Goal: Task Accomplishment & Management: Use online tool/utility

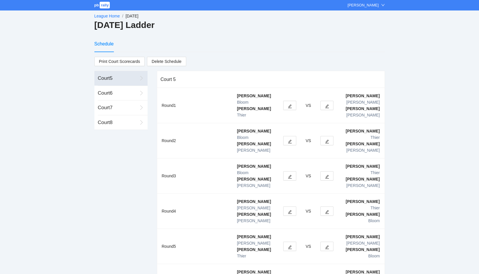
scroll to position [10, 0]
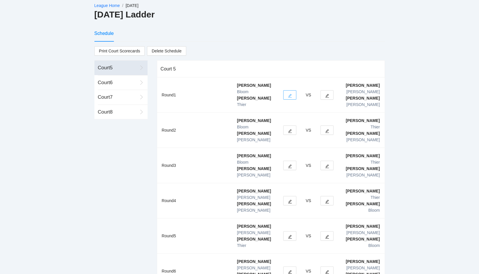
click at [289, 94] on icon "edit" at bounding box center [290, 96] width 4 height 4
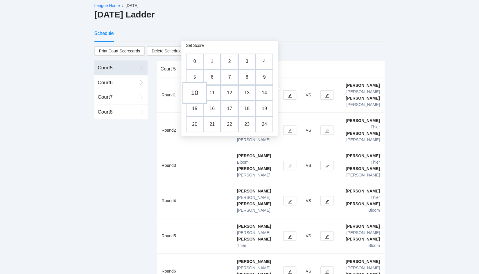
click at [195, 92] on td "10" at bounding box center [195, 93] width 24 height 22
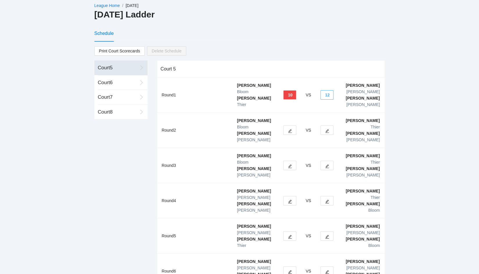
click at [328, 90] on button "12" at bounding box center [327, 94] width 13 height 9
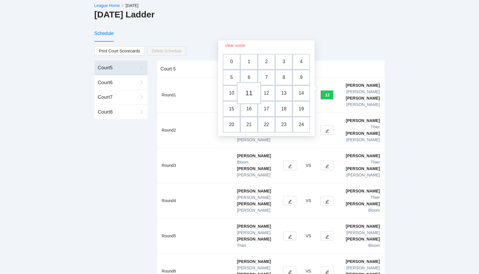
click at [253, 92] on td "11" at bounding box center [249, 93] width 24 height 22
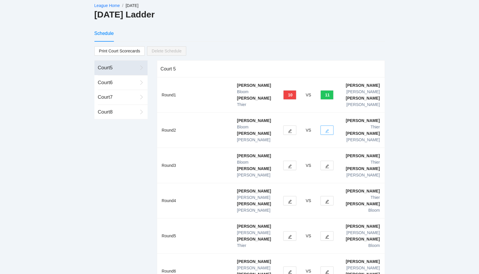
click at [325, 129] on icon "edit" at bounding box center [327, 131] width 4 height 4
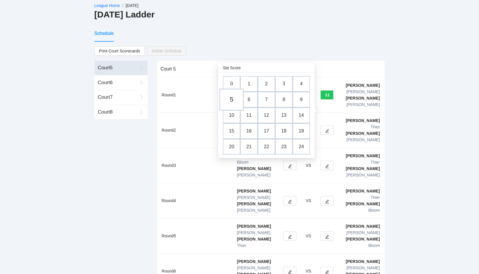
click at [233, 99] on td "5" at bounding box center [231, 100] width 24 height 22
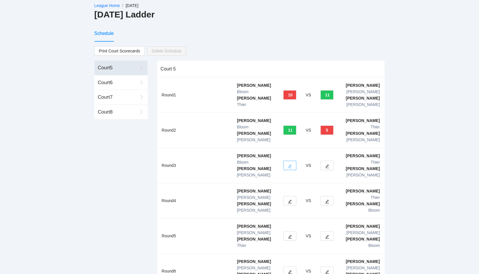
click at [292, 160] on button "button" at bounding box center [289, 164] width 13 height 9
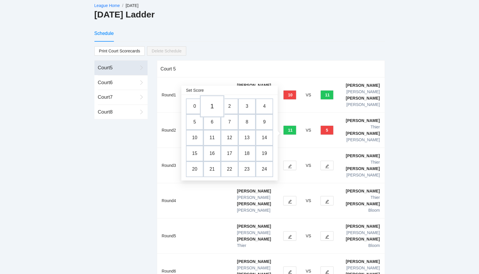
click at [211, 106] on td "1" at bounding box center [212, 106] width 24 height 22
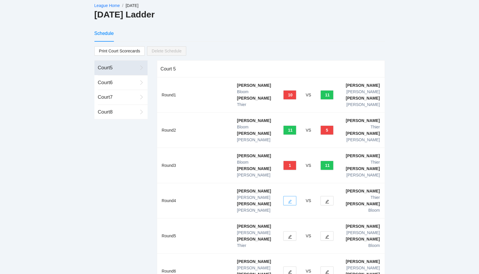
click at [292, 196] on button "button" at bounding box center [289, 200] width 13 height 9
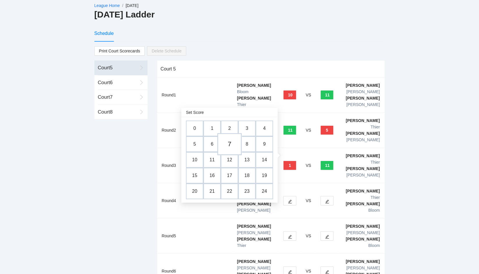
click at [228, 146] on td "7" at bounding box center [229, 144] width 24 height 22
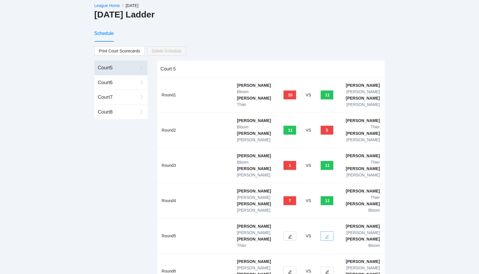
click at [326, 231] on button "button" at bounding box center [327, 235] width 13 height 9
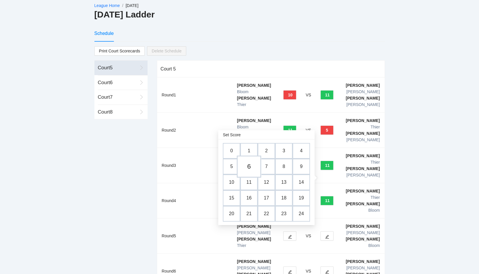
click at [247, 168] on td "6" at bounding box center [249, 167] width 24 height 22
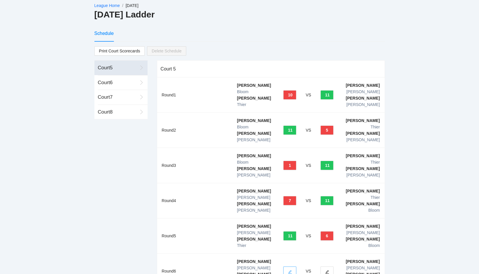
click at [288, 269] on icon "edit" at bounding box center [290, 271] width 4 height 4
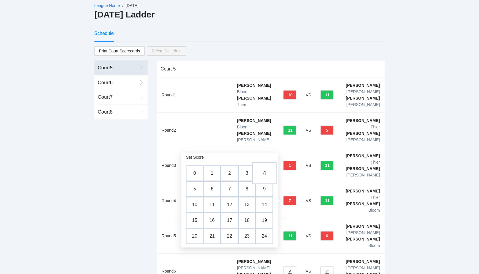
click at [266, 174] on td "4" at bounding box center [264, 173] width 24 height 22
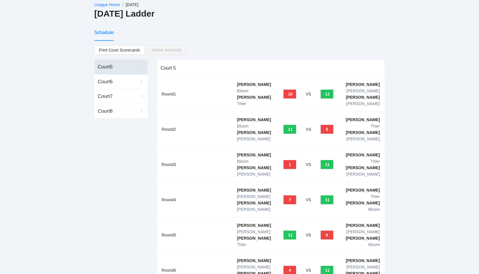
scroll to position [0, 0]
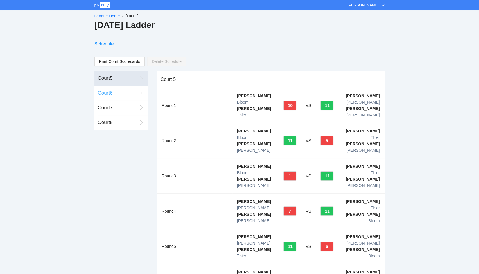
click at [103, 92] on div "Court 6" at bounding box center [118, 93] width 40 height 8
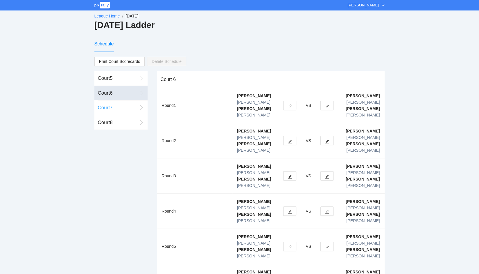
click at [106, 110] on div "Court 7" at bounding box center [118, 108] width 40 height 8
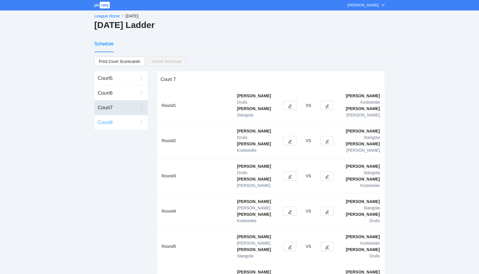
click at [106, 121] on div "Court 8" at bounding box center [118, 123] width 40 height 8
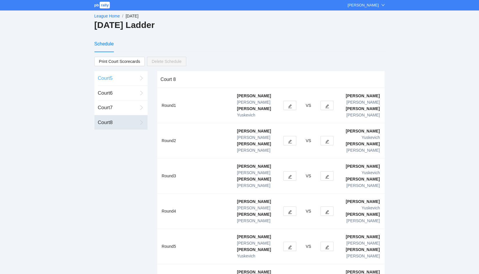
click at [108, 81] on div "Court 5" at bounding box center [118, 78] width 40 height 8
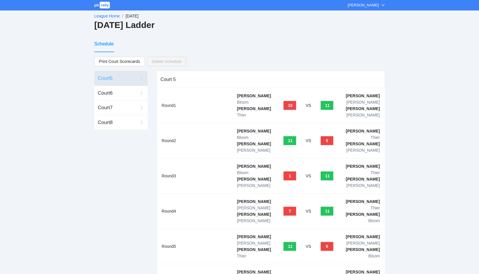
scroll to position [44, 0]
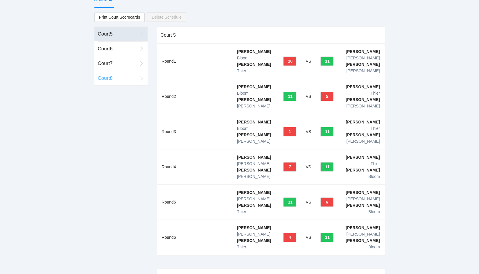
click at [117, 82] on div "Court 8" at bounding box center [118, 78] width 40 height 15
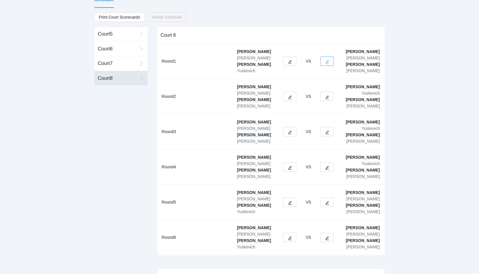
click at [325, 56] on button "button" at bounding box center [327, 60] width 13 height 9
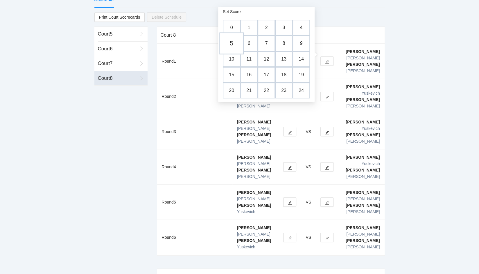
click at [233, 43] on td "5" at bounding box center [231, 44] width 24 height 22
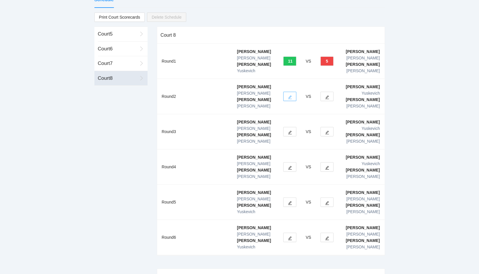
click at [290, 95] on icon "edit" at bounding box center [290, 97] width 4 height 4
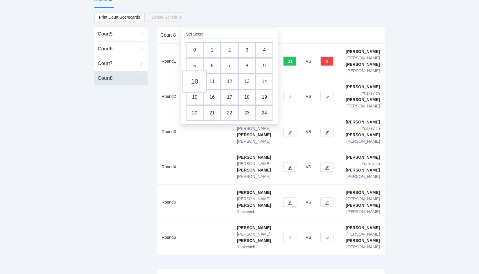
click at [199, 82] on td "10" at bounding box center [195, 82] width 24 height 22
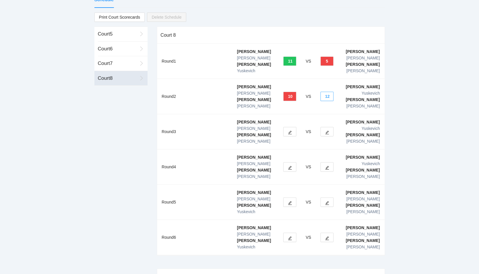
click at [327, 92] on button "12" at bounding box center [327, 96] width 13 height 9
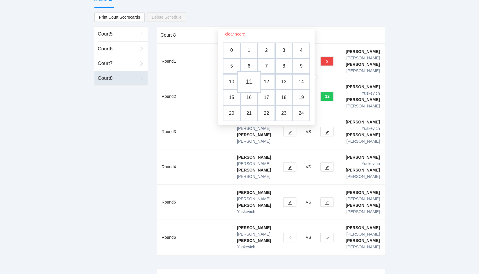
click at [249, 82] on td "11" at bounding box center [249, 82] width 24 height 22
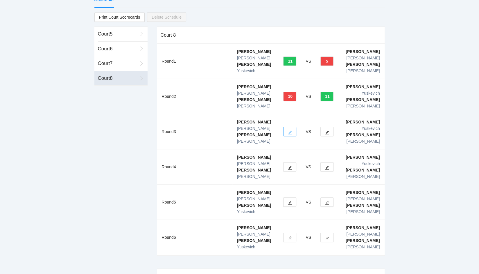
click at [289, 131] on icon "edit" at bounding box center [290, 133] width 4 height 4
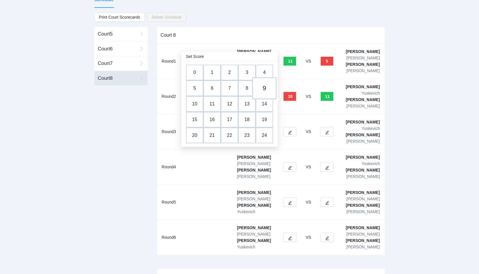
click at [266, 89] on td "9" at bounding box center [264, 88] width 24 height 22
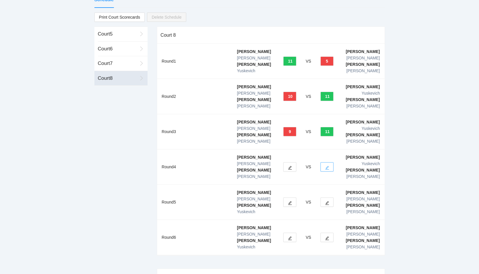
click at [326, 165] on icon "edit" at bounding box center [327, 167] width 4 height 4
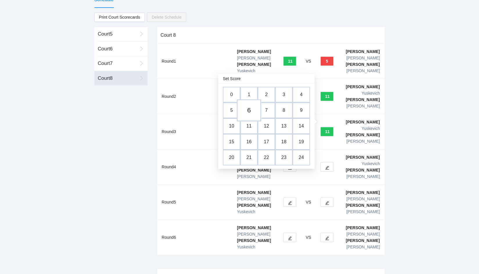
click at [249, 108] on td "6" at bounding box center [249, 110] width 24 height 22
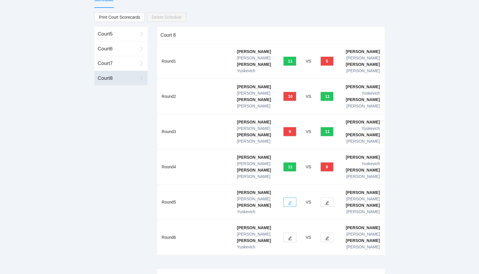
click at [289, 201] on icon "edit" at bounding box center [290, 203] width 4 height 4
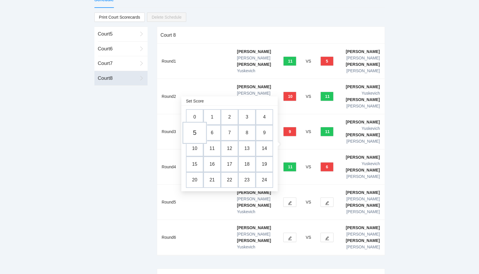
click at [196, 132] on td "5" at bounding box center [195, 133] width 24 height 22
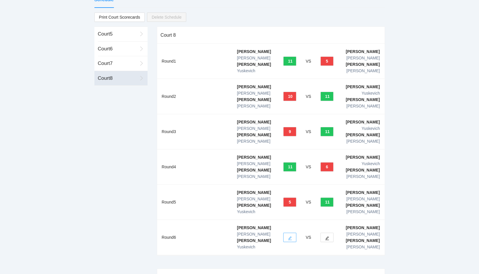
click at [293, 232] on button "button" at bounding box center [289, 236] width 13 height 9
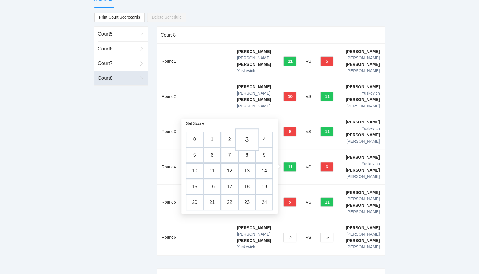
click at [248, 141] on td "3" at bounding box center [247, 139] width 24 height 22
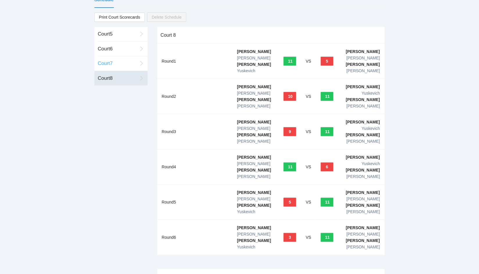
click at [116, 60] on div "Court 7" at bounding box center [118, 64] width 40 height 8
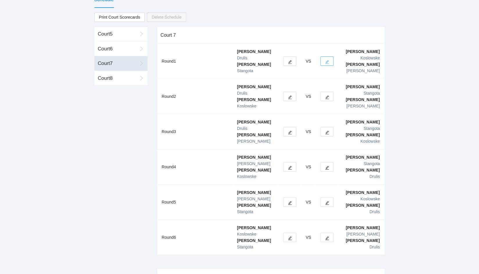
click at [327, 60] on icon "edit" at bounding box center [328, 62] width 4 height 4
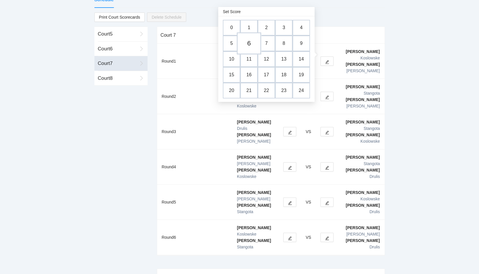
click at [249, 43] on td "6" at bounding box center [249, 44] width 24 height 22
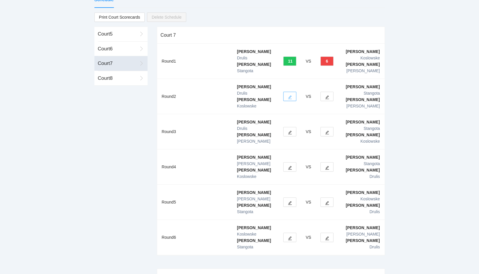
click at [293, 92] on button "button" at bounding box center [289, 96] width 13 height 9
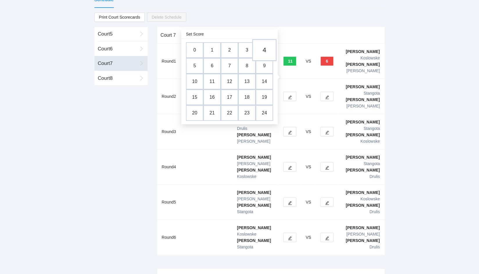
click at [263, 49] on td "4" at bounding box center [264, 50] width 24 height 22
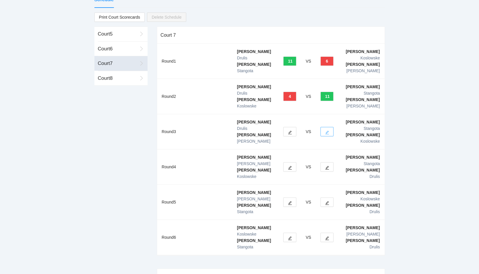
click at [329, 130] on icon "edit" at bounding box center [327, 132] width 4 height 4
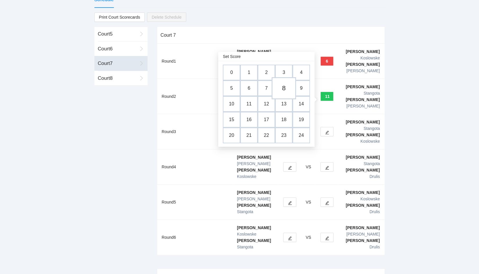
click at [284, 88] on td "8" at bounding box center [284, 88] width 24 height 22
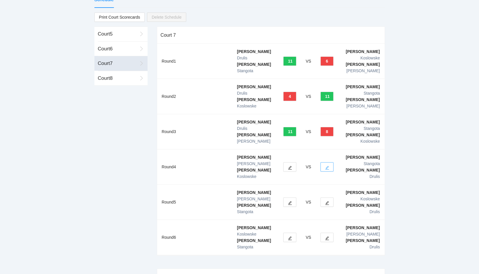
click at [324, 162] on button "button" at bounding box center [327, 166] width 13 height 9
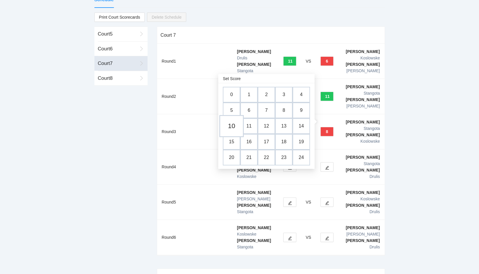
click at [231, 127] on td "10" at bounding box center [231, 126] width 24 height 22
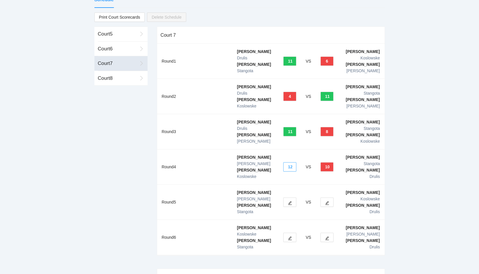
click at [292, 162] on button "12" at bounding box center [289, 166] width 13 height 9
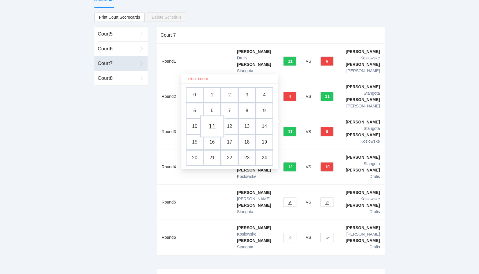
click at [210, 125] on td "11" at bounding box center [212, 126] width 24 height 22
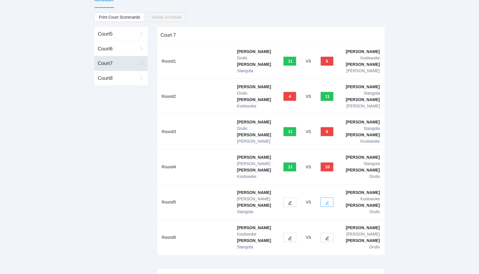
click at [327, 201] on icon "edit" at bounding box center [328, 203] width 4 height 4
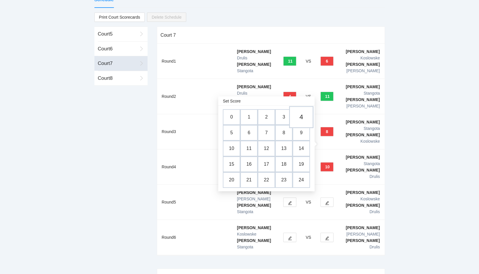
click at [297, 119] on td "4" at bounding box center [301, 117] width 24 height 22
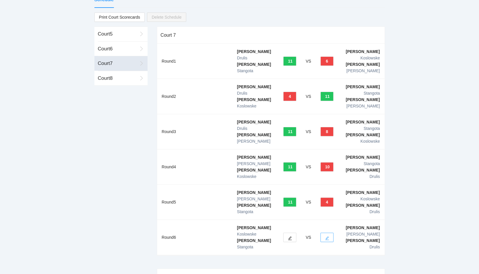
click at [327, 236] on icon "edit" at bounding box center [327, 238] width 4 height 4
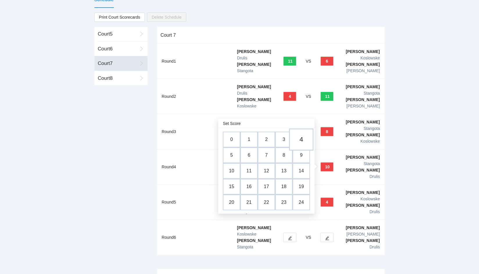
click at [301, 141] on td "4" at bounding box center [301, 139] width 24 height 22
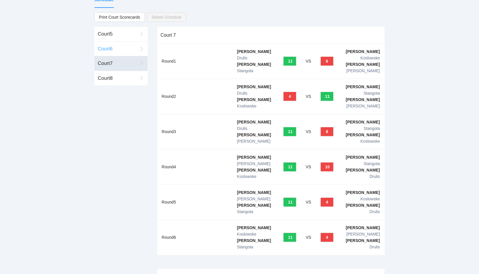
click at [110, 48] on div "Court 6" at bounding box center [118, 49] width 40 height 8
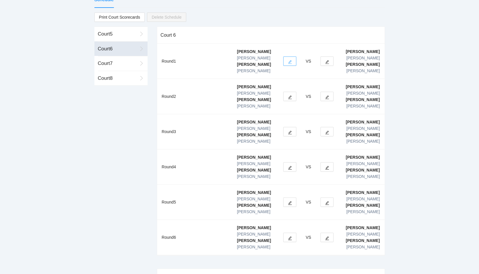
click at [290, 60] on icon "edit" at bounding box center [290, 62] width 4 height 4
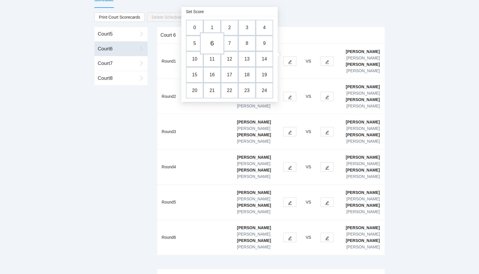
click at [205, 39] on td "6" at bounding box center [212, 44] width 24 height 22
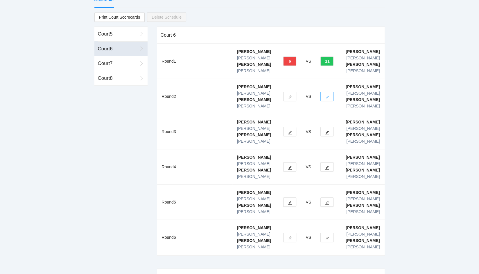
click at [324, 92] on button "button" at bounding box center [327, 96] width 13 height 9
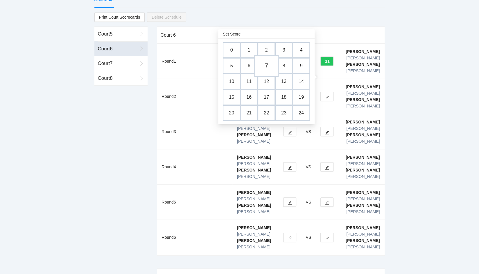
click at [267, 65] on td "7" at bounding box center [266, 66] width 24 height 22
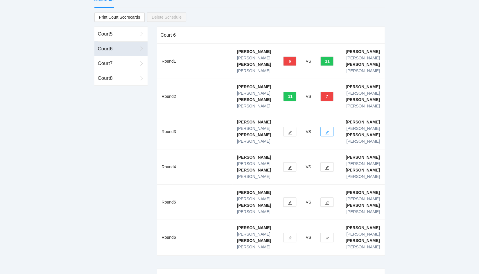
click at [326, 130] on icon "edit" at bounding box center [327, 132] width 4 height 4
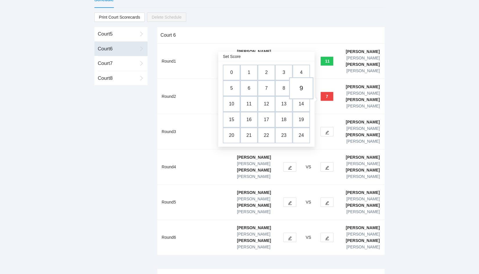
click at [302, 91] on td "9" at bounding box center [301, 88] width 24 height 22
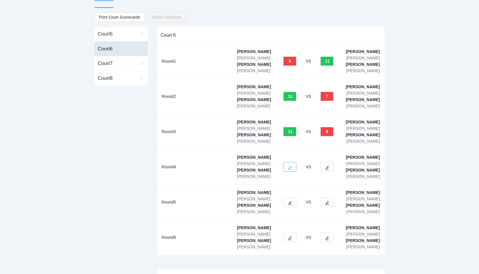
click at [289, 165] on icon "edit" at bounding box center [290, 167] width 4 height 4
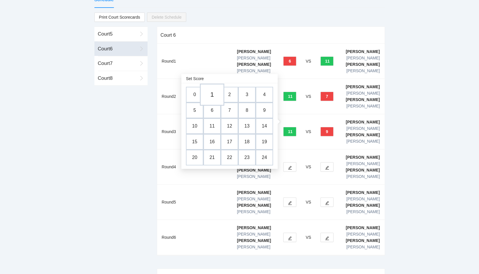
click at [210, 93] on td "1" at bounding box center [212, 95] width 24 height 22
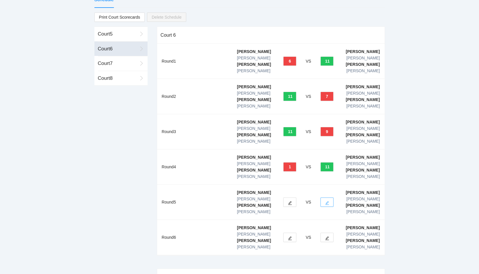
click at [328, 201] on icon "edit" at bounding box center [327, 203] width 4 height 4
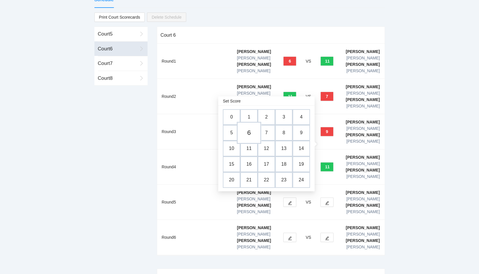
click at [250, 133] on td "6" at bounding box center [249, 133] width 24 height 22
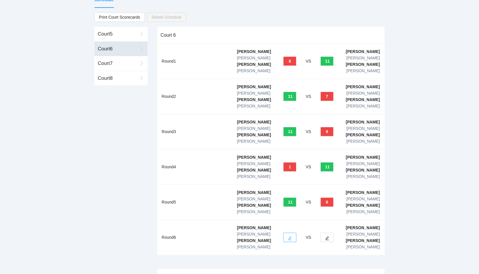
click at [288, 235] on span "edit" at bounding box center [290, 237] width 4 height 4
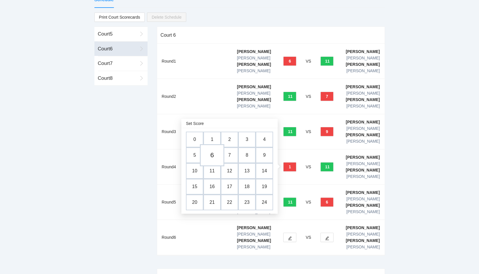
click at [211, 154] on td "6" at bounding box center [212, 155] width 24 height 22
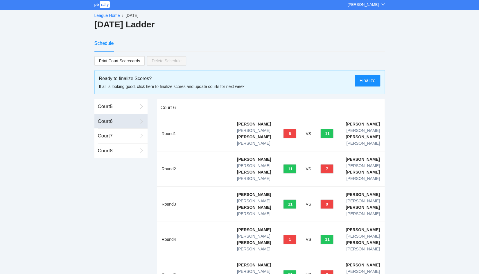
scroll to position [0, 0]
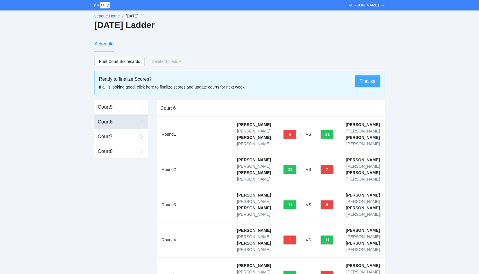
click at [367, 81] on span "Finalize" at bounding box center [368, 80] width 16 height 7
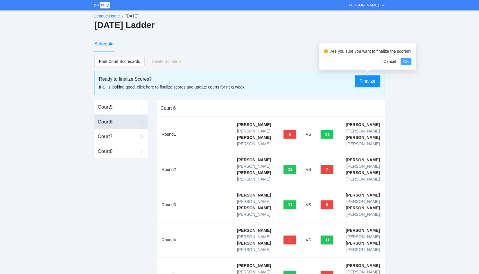
click at [406, 60] on span "OK" at bounding box center [406, 61] width 6 height 6
